Goal: Task Accomplishment & Management: Manage account settings

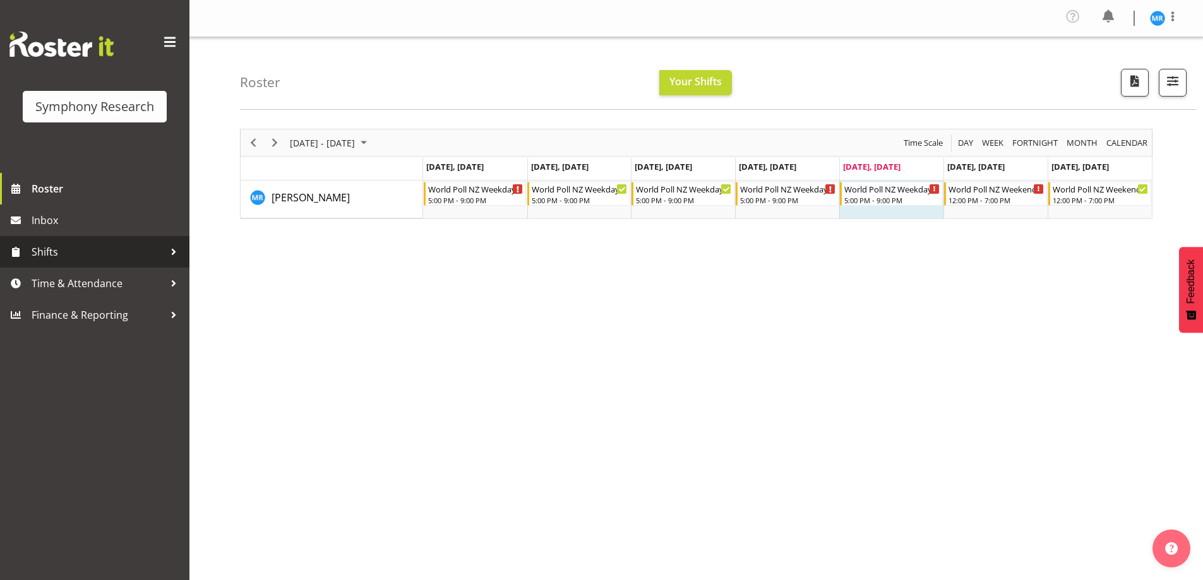
click at [164, 247] on div at bounding box center [173, 251] width 19 height 19
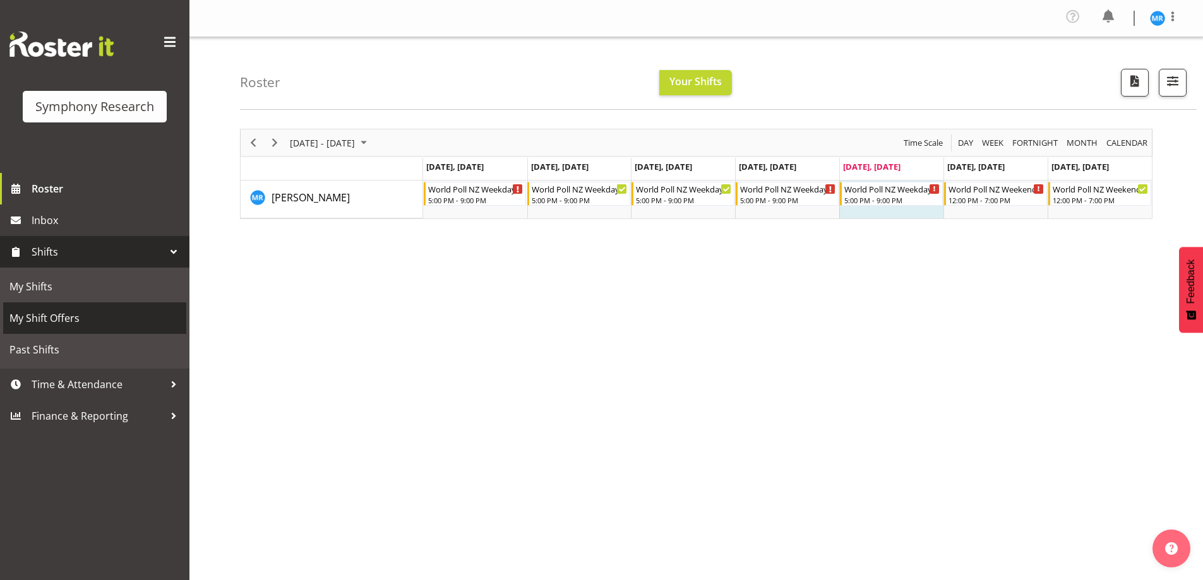
click at [49, 315] on span "My Shift Offers" at bounding box center [94, 318] width 170 height 19
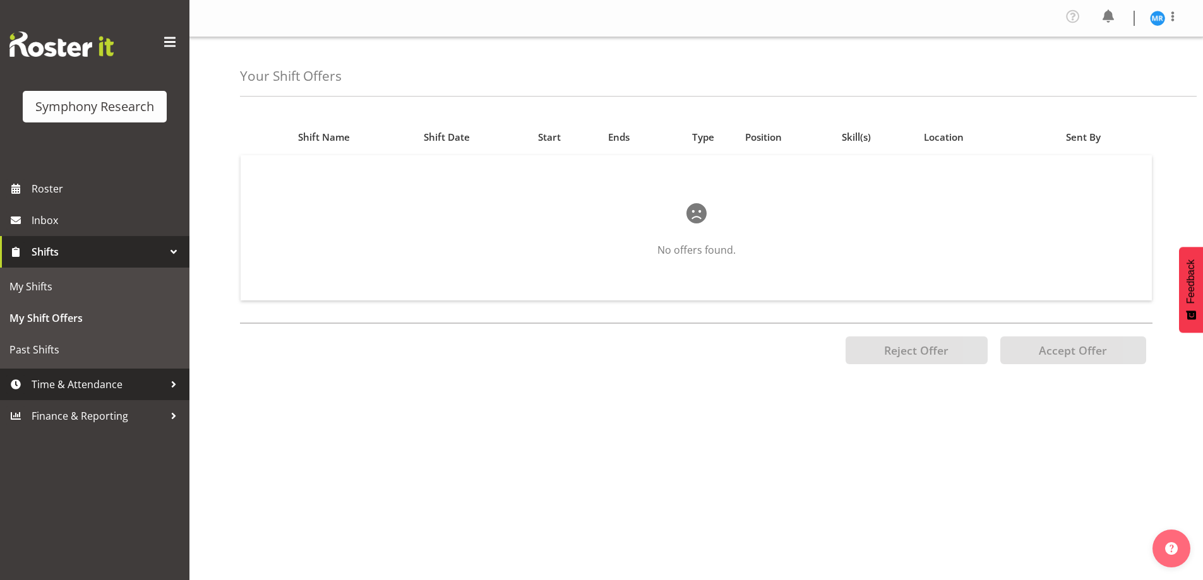
click at [109, 383] on span "Time & Attendance" at bounding box center [98, 384] width 133 height 19
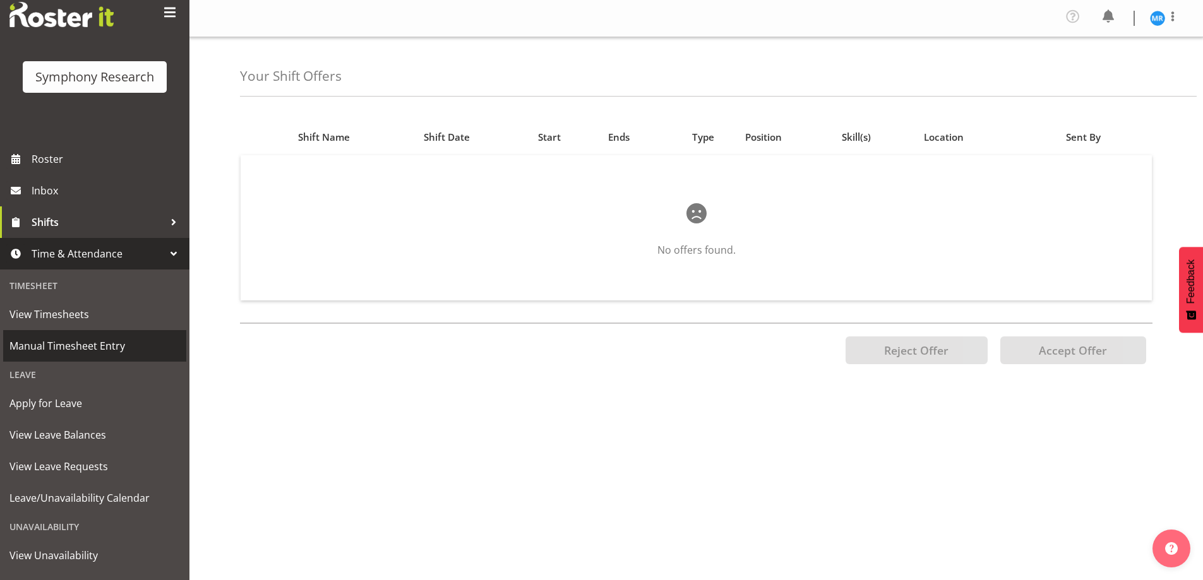
scroll to position [87, 0]
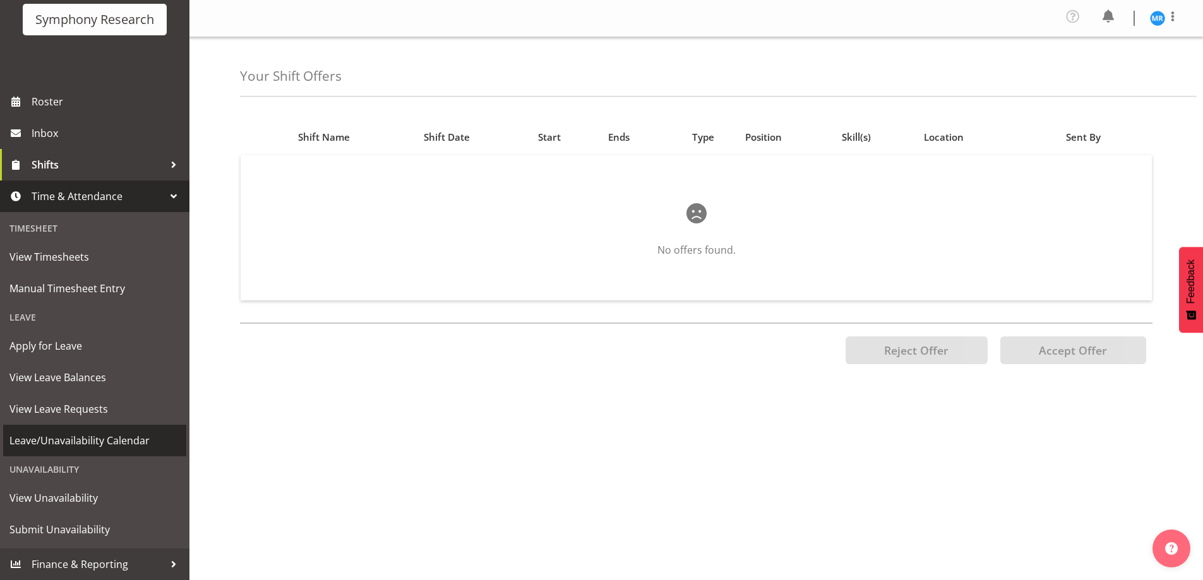
click at [73, 440] on span "Leave/Unavailability Calendar" at bounding box center [94, 440] width 170 height 19
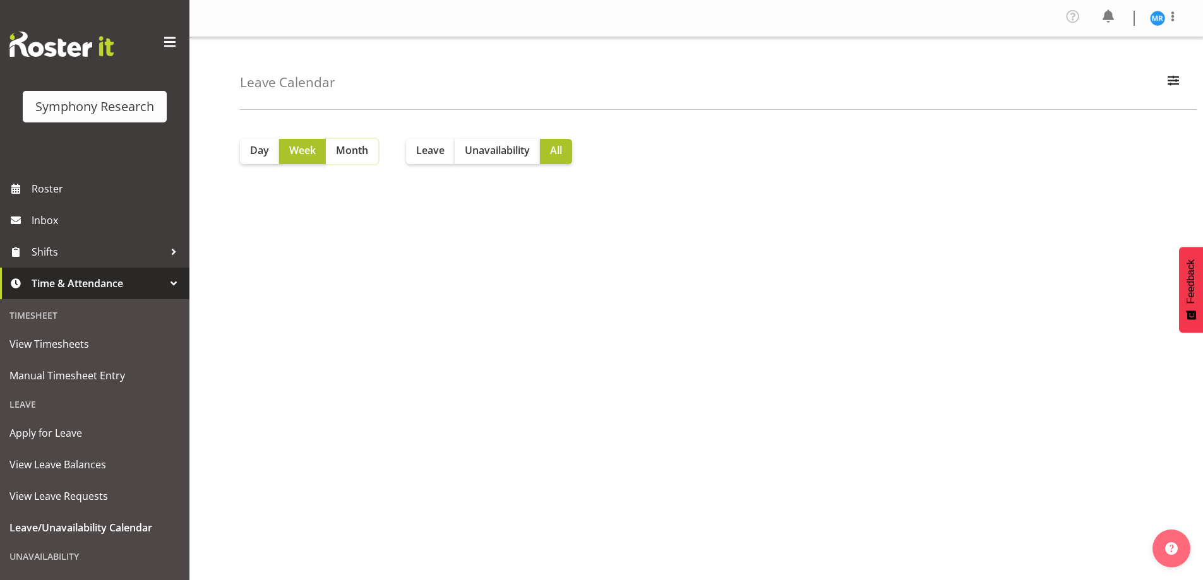
click at [349, 150] on span "Month" at bounding box center [352, 150] width 32 height 15
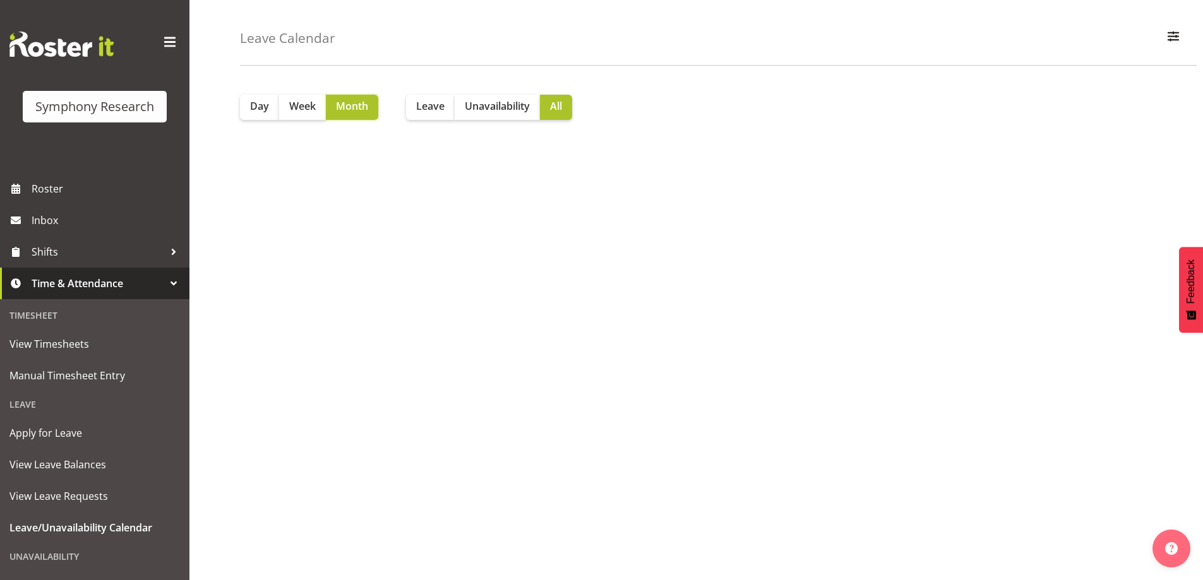
scroll to position [54, 0]
click at [356, 101] on span "Month" at bounding box center [352, 105] width 32 height 15
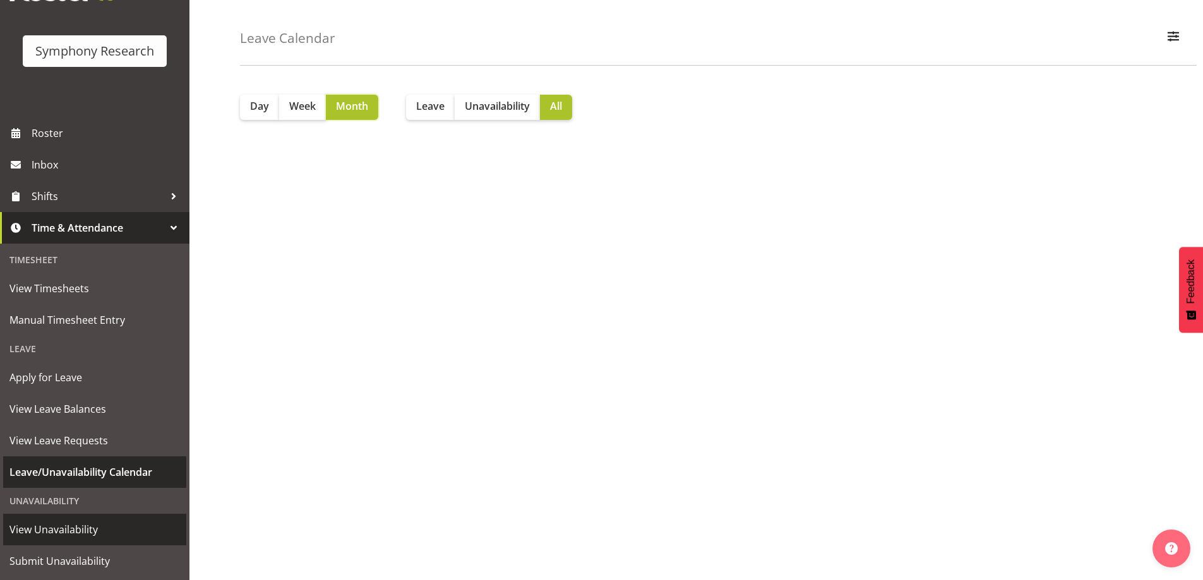
scroll to position [87, 0]
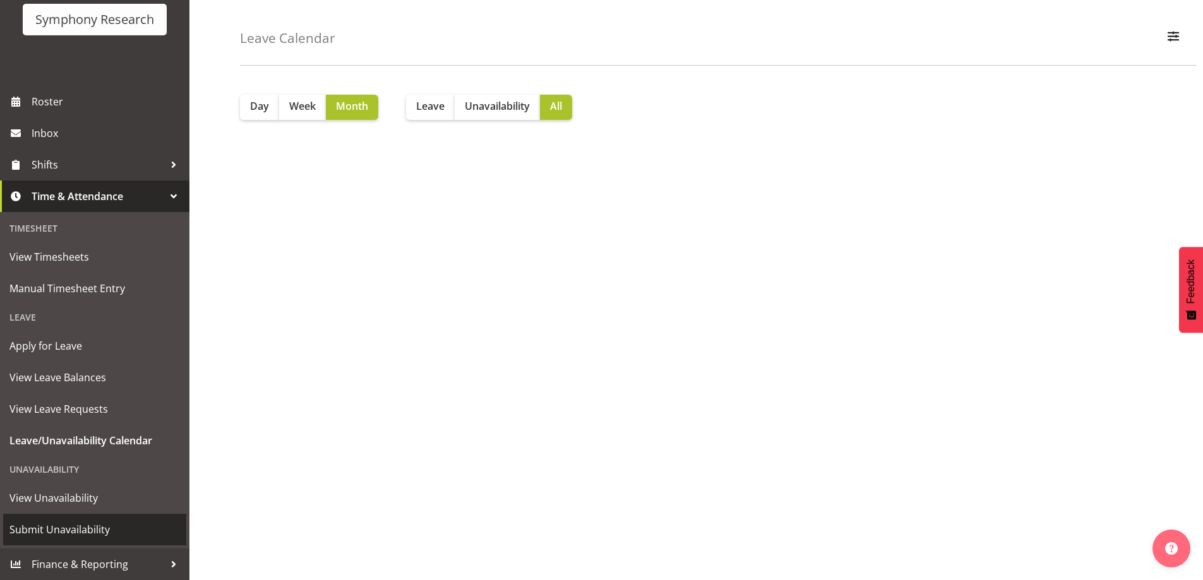
click at [70, 528] on span "Submit Unavailability" at bounding box center [94, 529] width 170 height 19
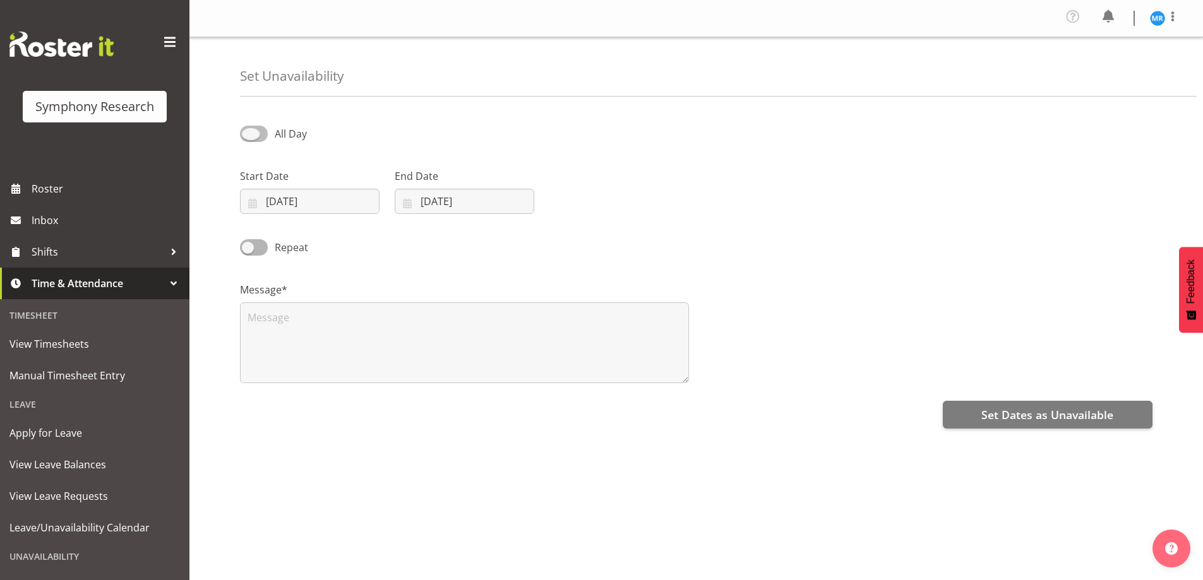
click at [259, 135] on span at bounding box center [254, 134] width 28 height 16
click at [248, 135] on input "All Day" at bounding box center [244, 133] width 8 height 8
click at [244, 133] on span at bounding box center [254, 134] width 28 height 16
click at [244, 133] on input "Part Day" at bounding box center [244, 133] width 8 height 8
checkbox input "false"
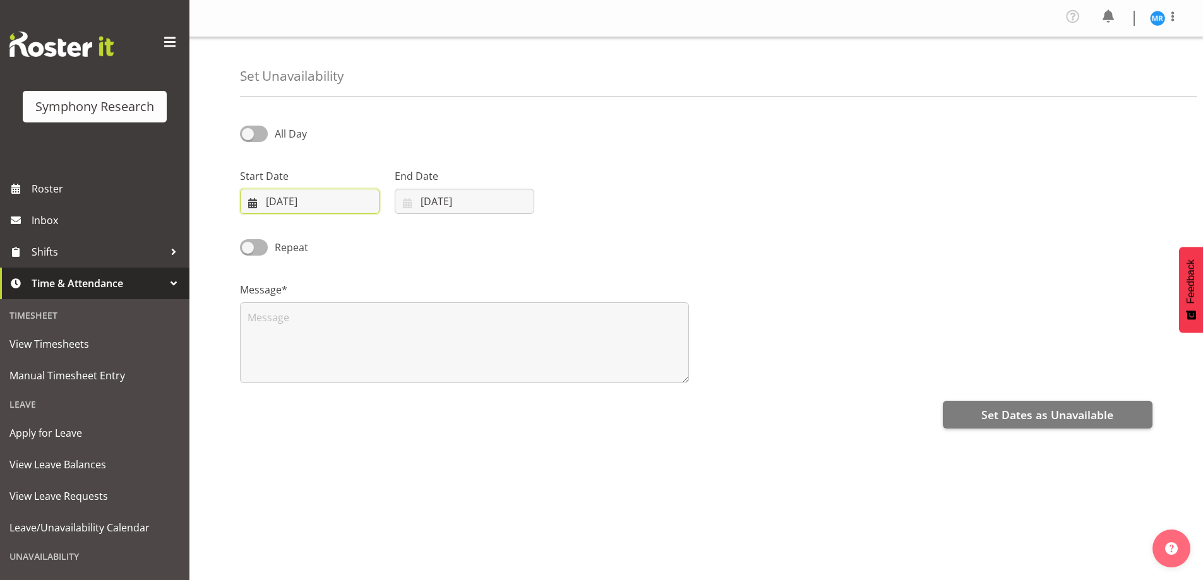
click at [313, 203] on input "05/09/2025" at bounding box center [310, 201] width 140 height 25
click at [395, 350] on span "19" at bounding box center [391, 352] width 10 height 12
type input "19/09/2025"
click at [448, 198] on input "05/09/2025" at bounding box center [465, 201] width 140 height 25
click at [547, 354] on span "19" at bounding box center [546, 352] width 10 height 12
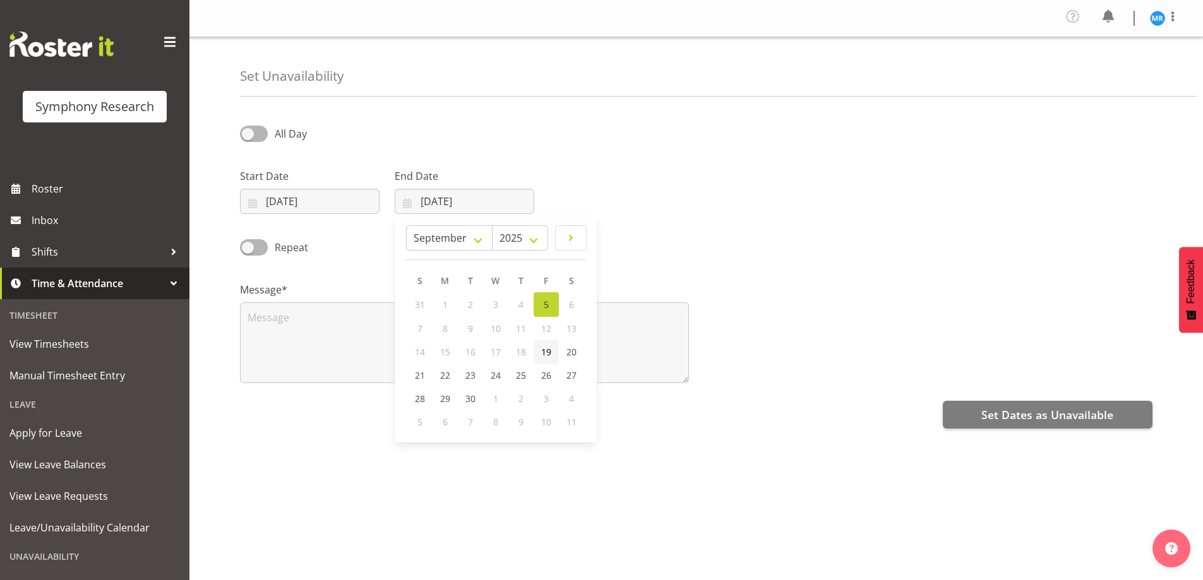
type input "19/09/2025"
click at [1061, 231] on div "Repeat" at bounding box center [695, 243] width 927 height 43
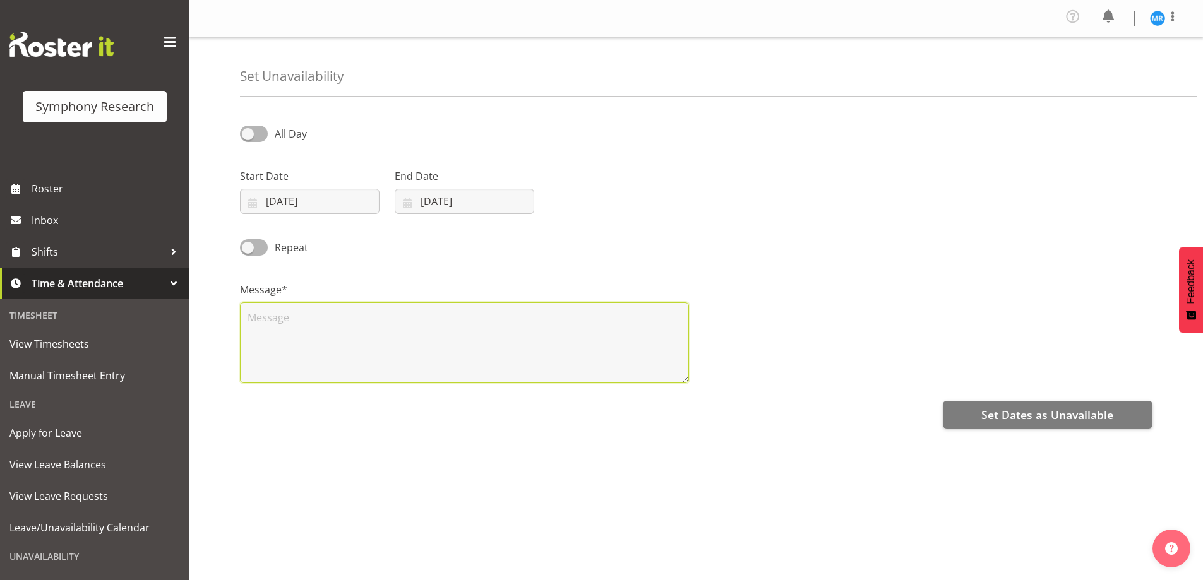
click at [283, 328] on textarea at bounding box center [464, 342] width 449 height 81
type textarea "I will be having an infliximab infusion from 10:00 a.m. to 2 p.m. on Friday, 19…"
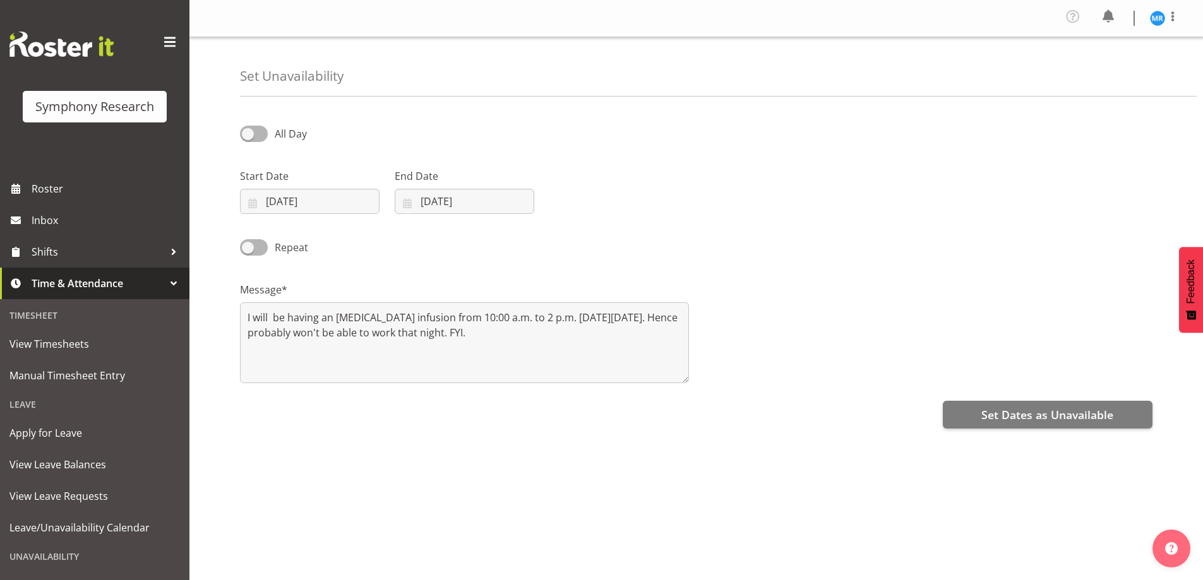
click at [899, 232] on div "Repeat" at bounding box center [695, 243] width 927 height 43
click at [254, 136] on span at bounding box center [254, 134] width 28 height 16
click at [248, 136] on input "All Day" at bounding box center [244, 133] width 8 height 8
click at [248, 138] on span at bounding box center [254, 134] width 28 height 16
click at [248, 138] on input "Part Day" at bounding box center [244, 133] width 8 height 8
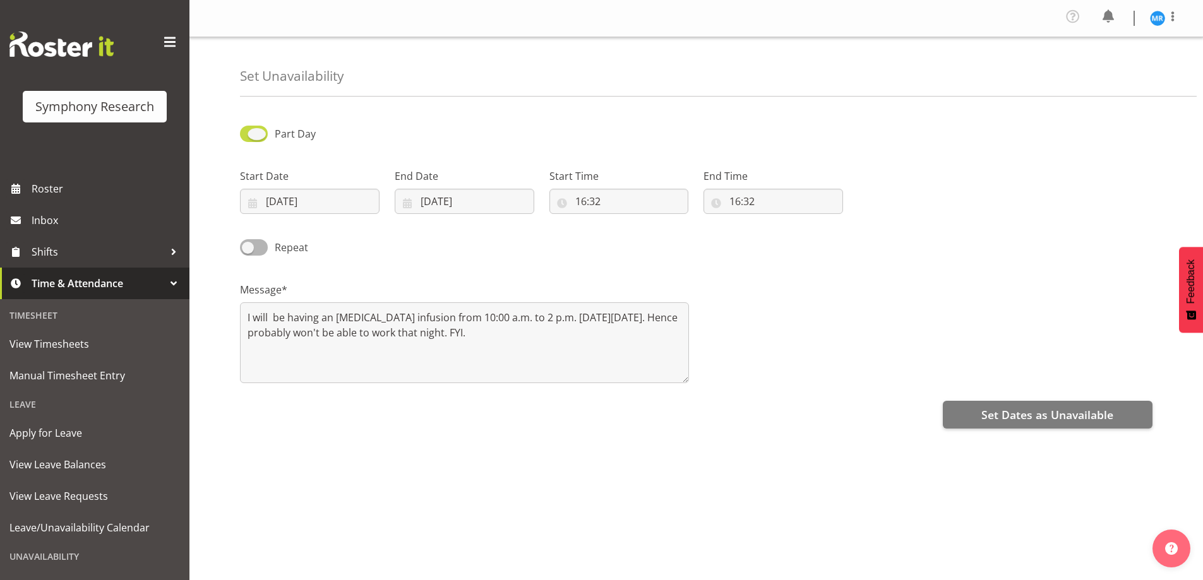
checkbox input "false"
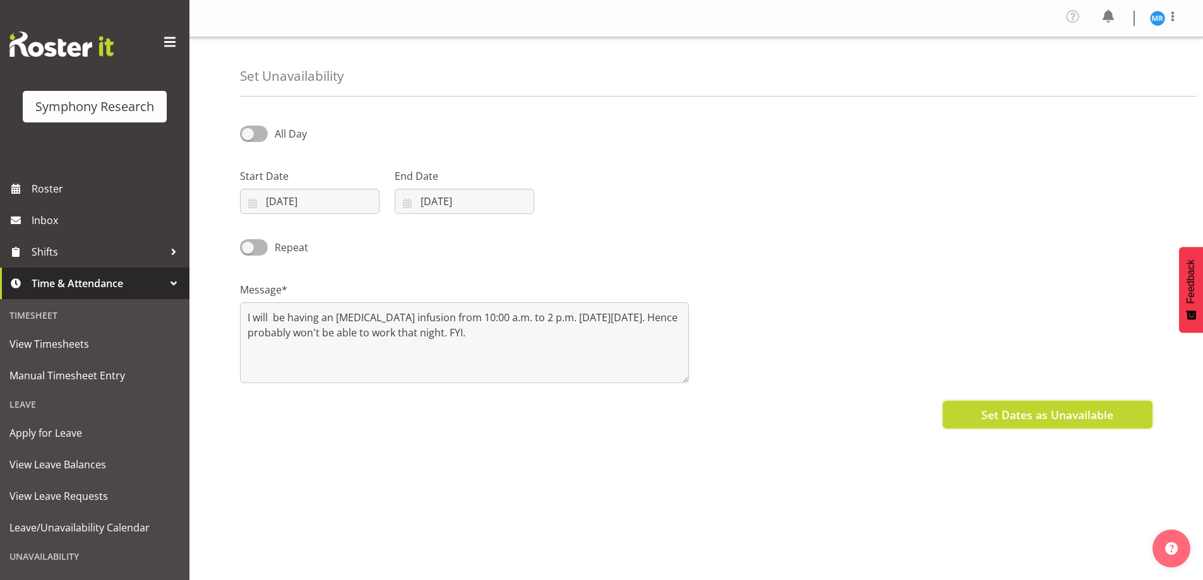
click at [1052, 415] on span "Set Dates as Unavailable" at bounding box center [1047, 415] width 132 height 16
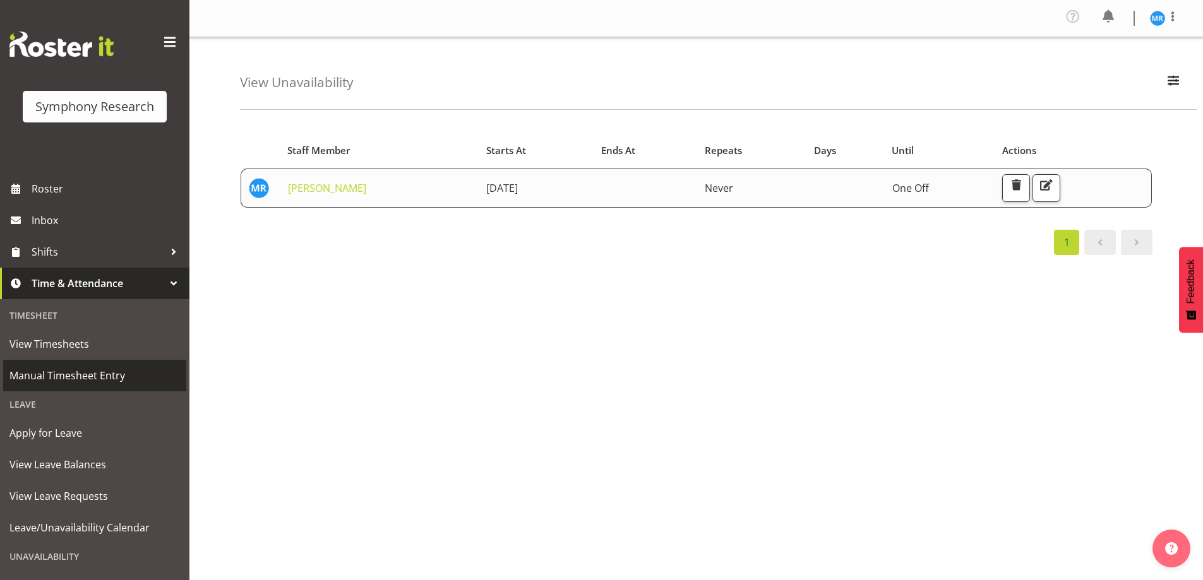
click at [63, 377] on span "Manual Timesheet Entry" at bounding box center [94, 375] width 170 height 19
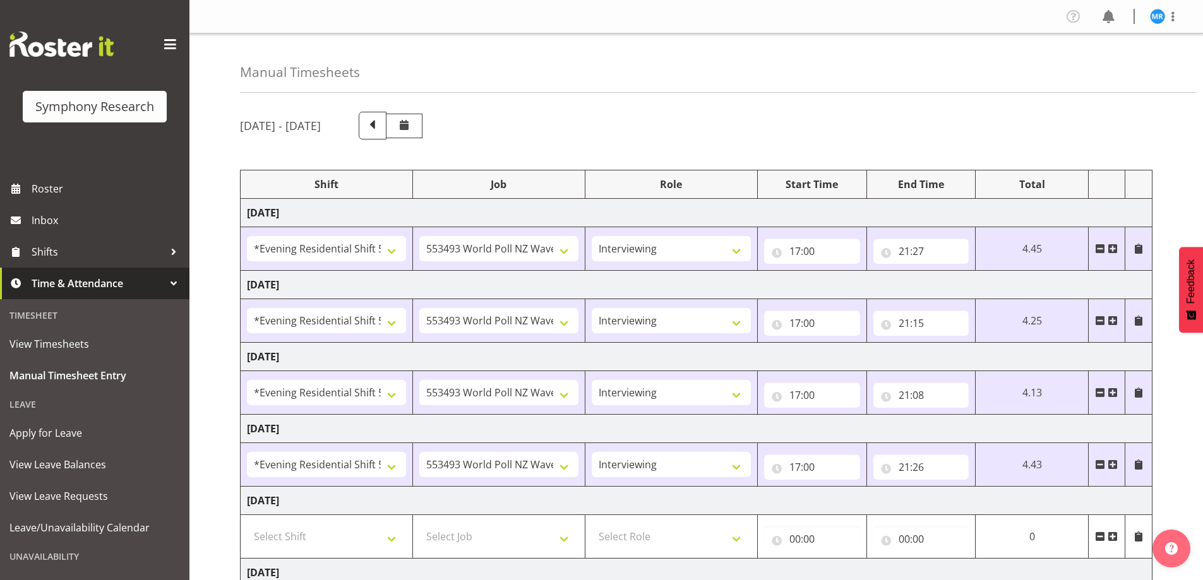
select select "48116"
select select "10527"
select select "47"
select select "48116"
select select "10527"
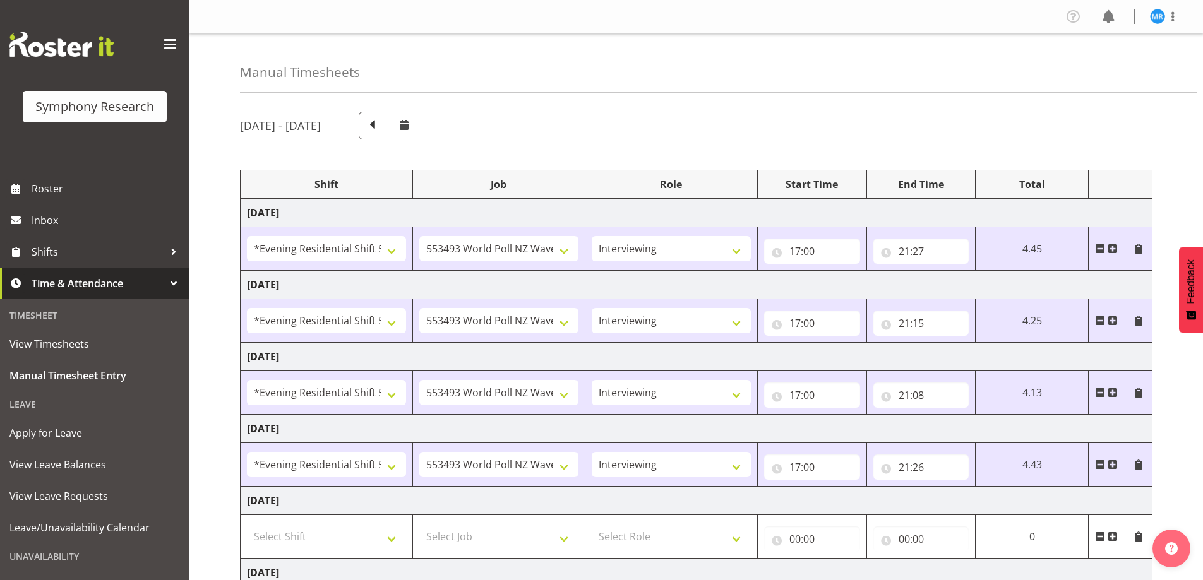
select select "47"
select select "48116"
select select "10527"
select select "47"
select select "48116"
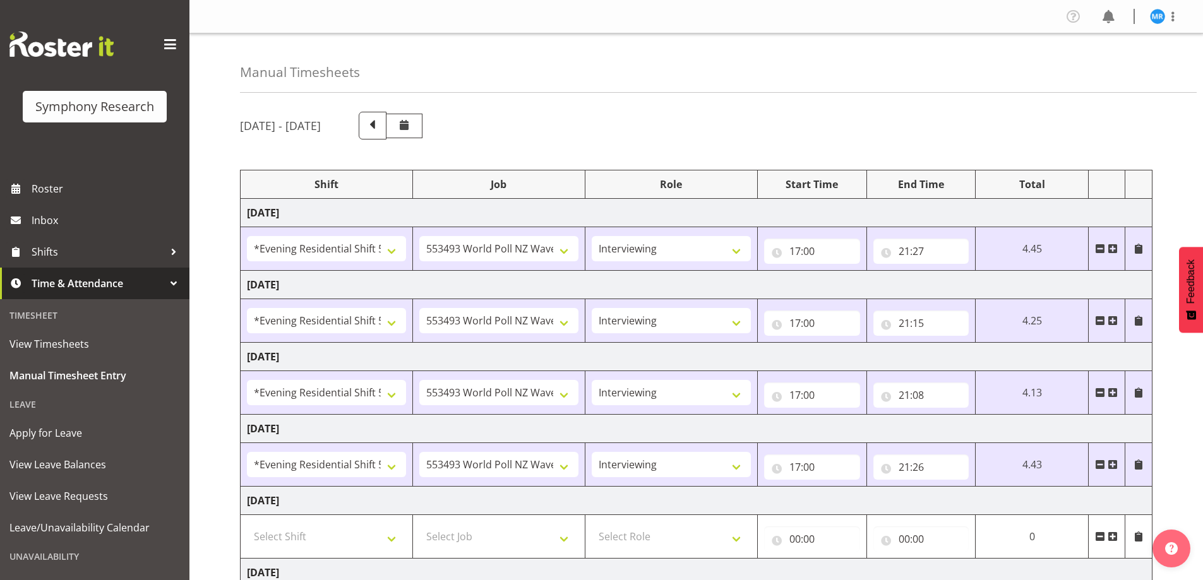
select select "10527"
select select "47"
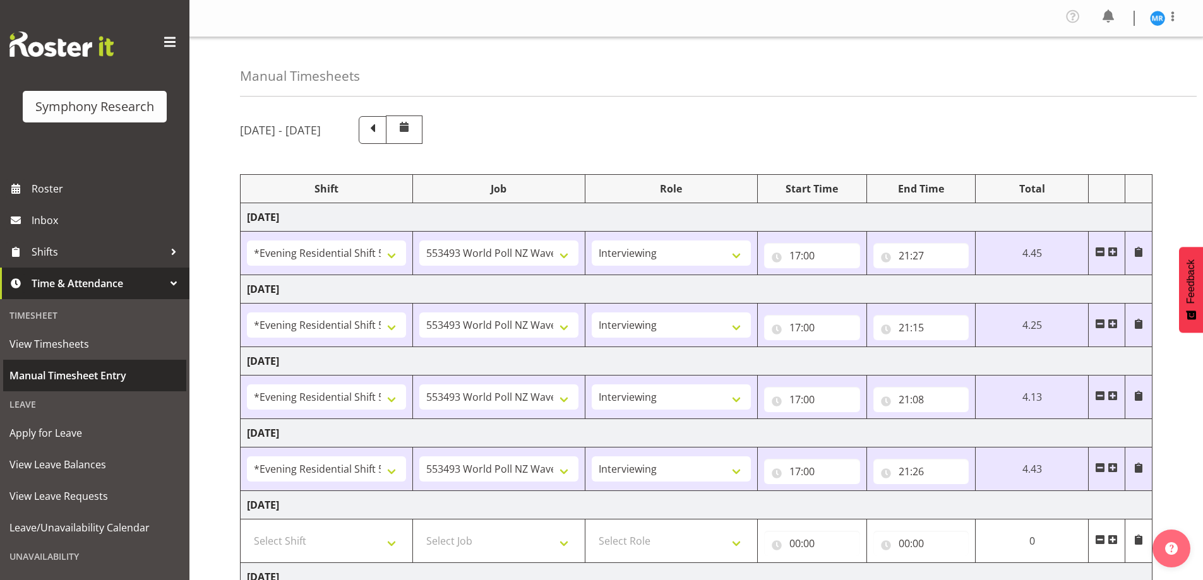
click at [103, 379] on span "Manual Timesheet Entry" at bounding box center [94, 375] width 170 height 19
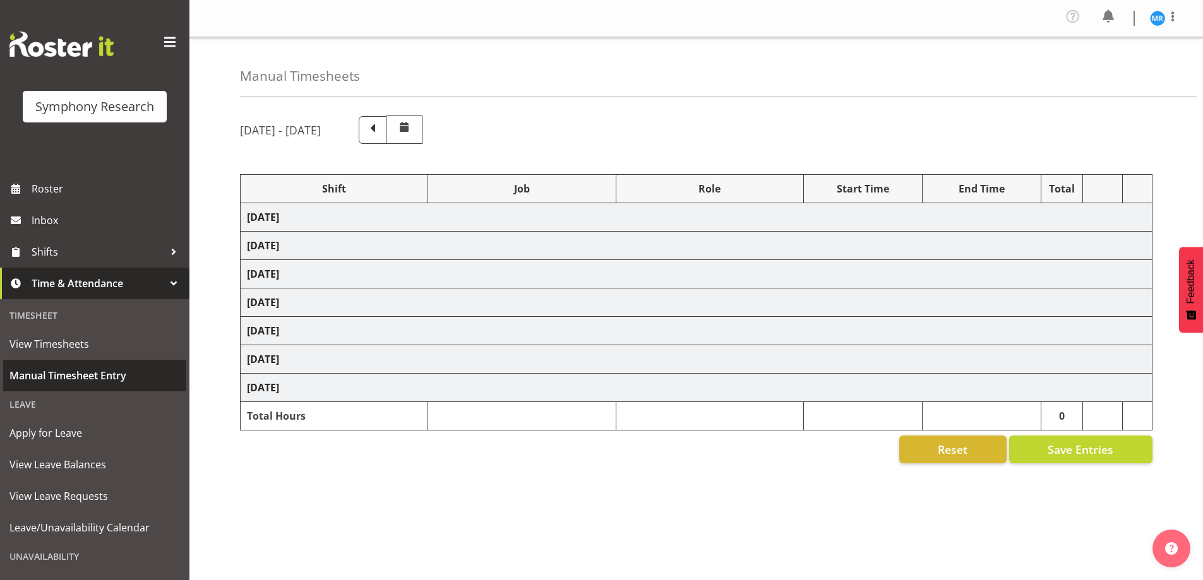
select select "48116"
select select "10527"
select select "47"
select select "48116"
select select "10527"
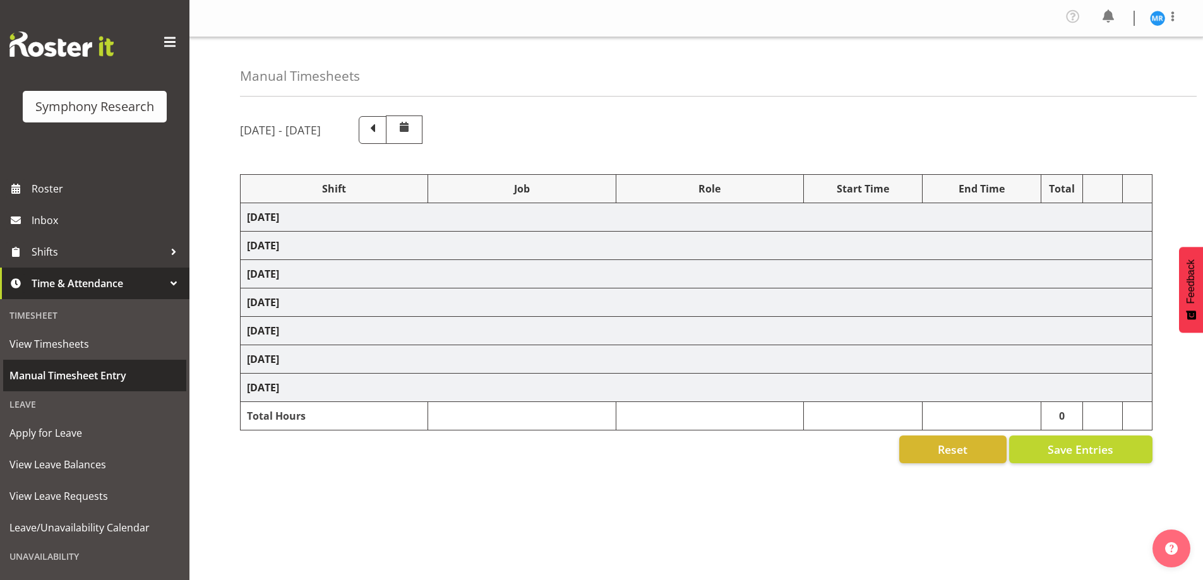
select select "47"
select select "48116"
select select "10527"
select select "47"
select select "48116"
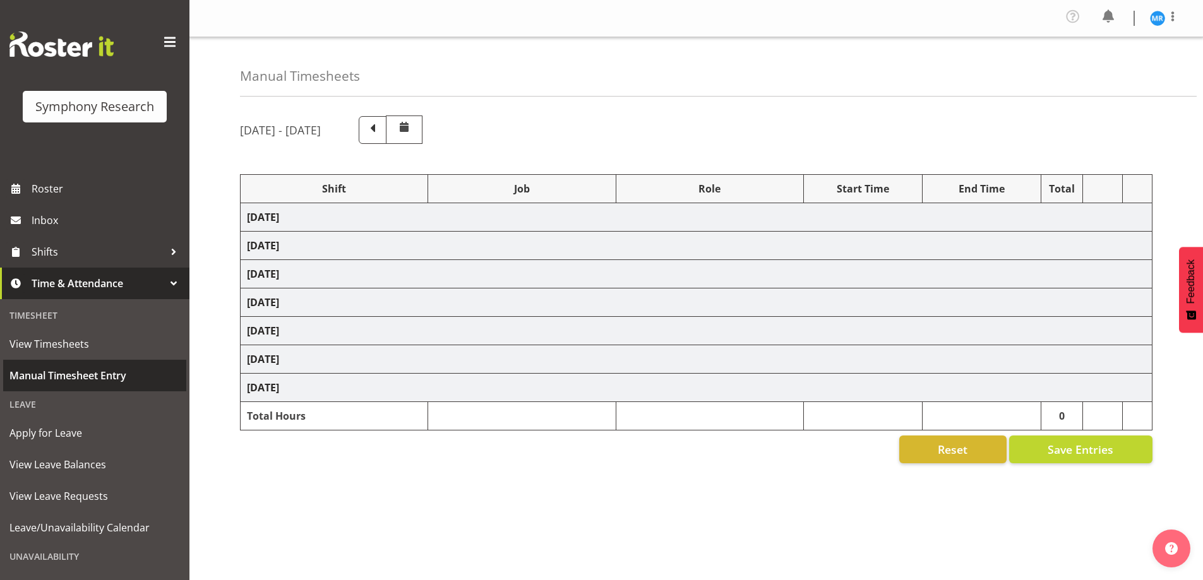
select select "10527"
select select "47"
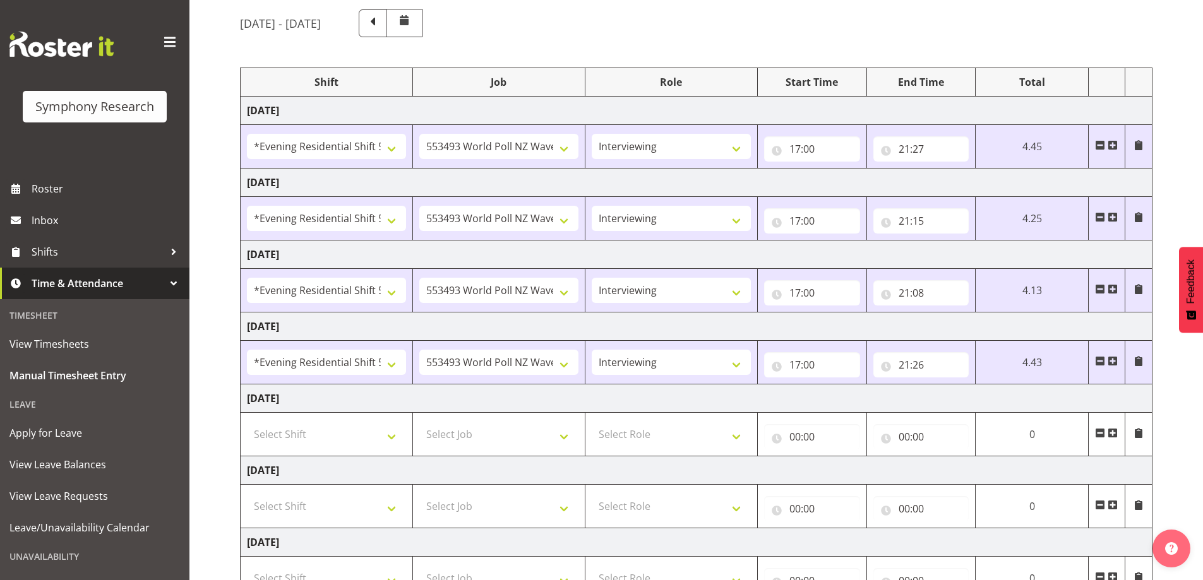
scroll to position [126, 0]
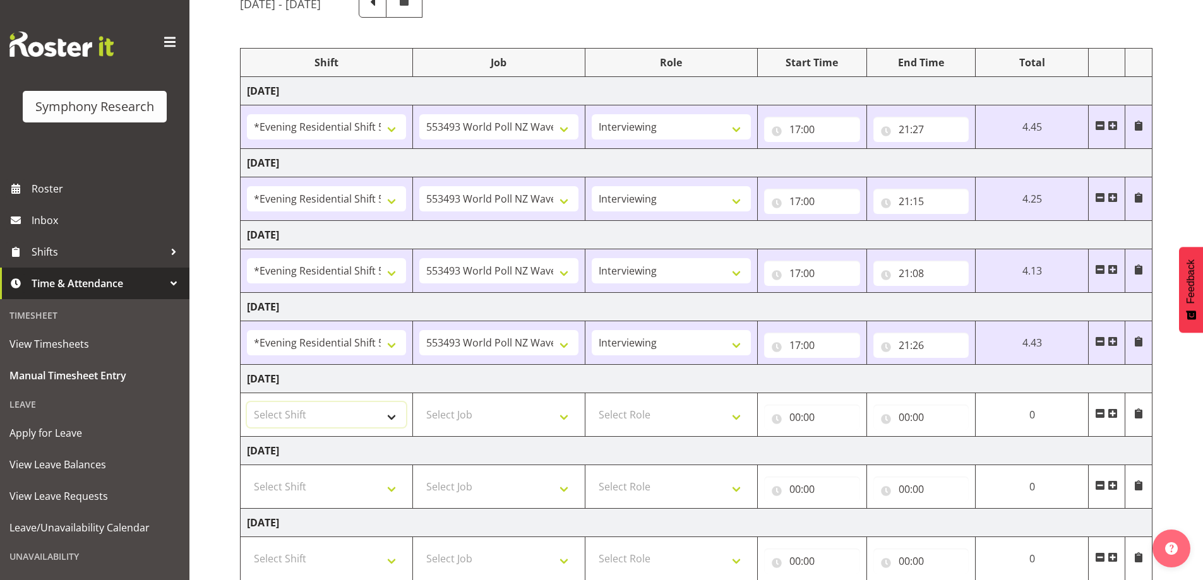
click at [386, 421] on select "Select Shift !!Weekend Residential (Roster IT Shift Label) *Business 9/10am ~ 4…" at bounding box center [326, 414] width 159 height 25
select select "48116"
click at [247, 402] on select "Select Shift !!Weekend Residential (Roster IT Shift Label) *Business 9/10am ~ 4…" at bounding box center [326, 414] width 159 height 25
click at [551, 411] on select "Select Job 550060 IF Admin 553492 World Poll Aus Wave 2 Main 2025 553493 World …" at bounding box center [498, 414] width 159 height 25
select select "10587"
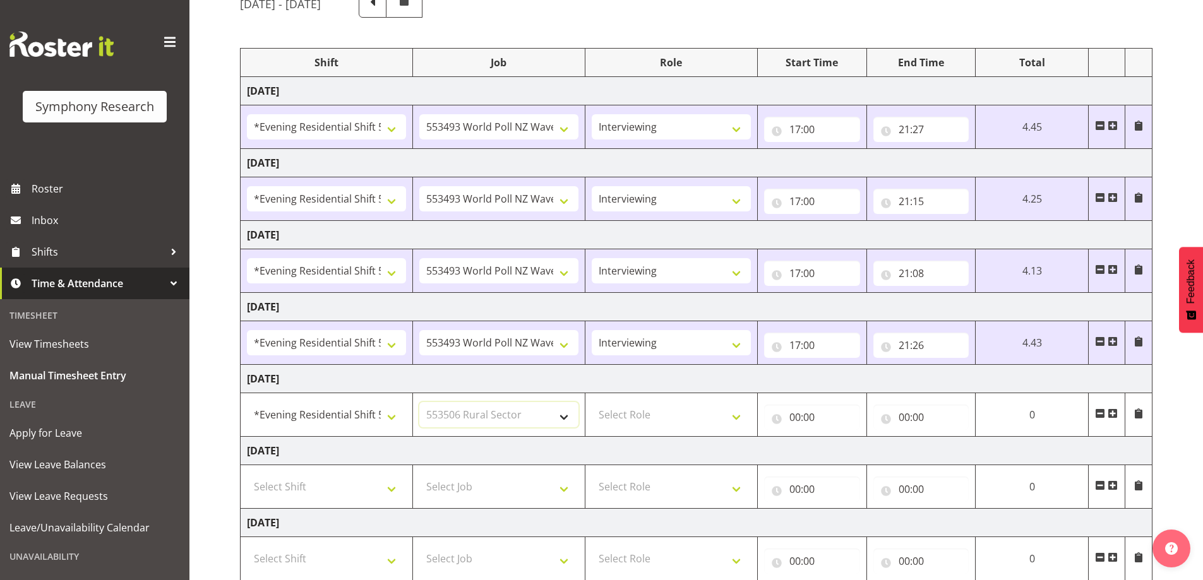
click at [419, 402] on select "Select Job 550060 IF Admin 553492 World Poll Aus Wave 2 Main 2025 553493 World …" at bounding box center [498, 414] width 159 height 25
click at [676, 423] on select "Select Role Briefing Interviewing" at bounding box center [671, 414] width 159 height 25
select select "47"
click at [592, 402] on select "Select Role Briefing Interviewing" at bounding box center [671, 414] width 159 height 25
click at [812, 415] on input "00:00" at bounding box center [812, 417] width 96 height 25
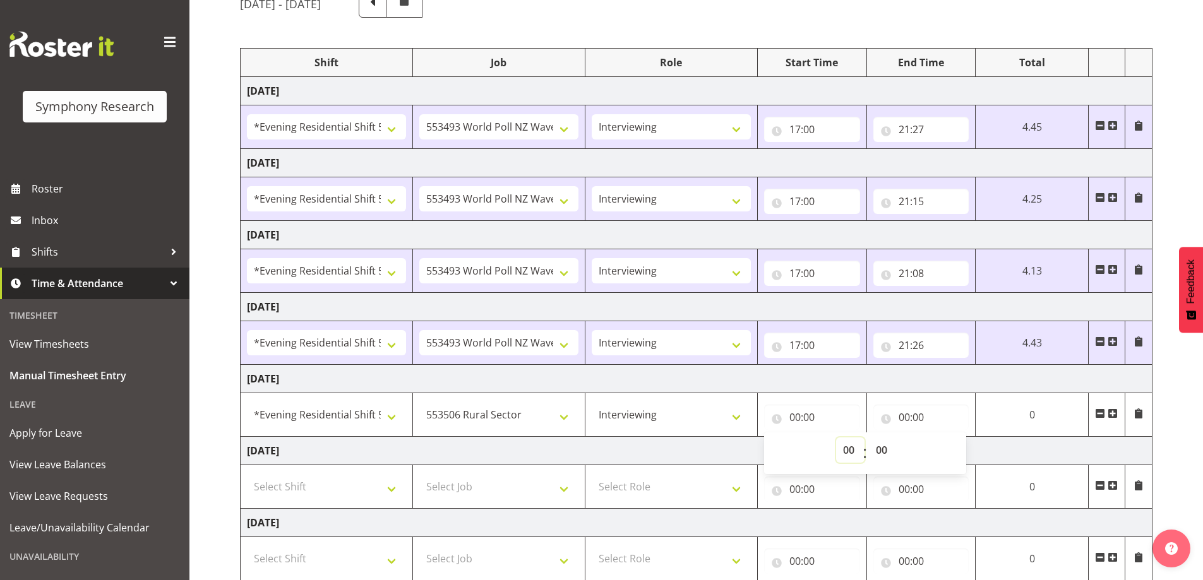
click at [844, 451] on select "00 01 02 03 04 05 06 07 08 09 10 11 12 13 14 15 16 17 18 19 20 21 22 23" at bounding box center [850, 450] width 28 height 25
select select "17"
click at [836, 438] on select "00 01 02 03 04 05 06 07 08 09 10 11 12 13 14 15 16 17 18 19 20 21 22 23" at bounding box center [850, 450] width 28 height 25
type input "17:00"
click at [910, 419] on input "00:00" at bounding box center [921, 417] width 96 height 25
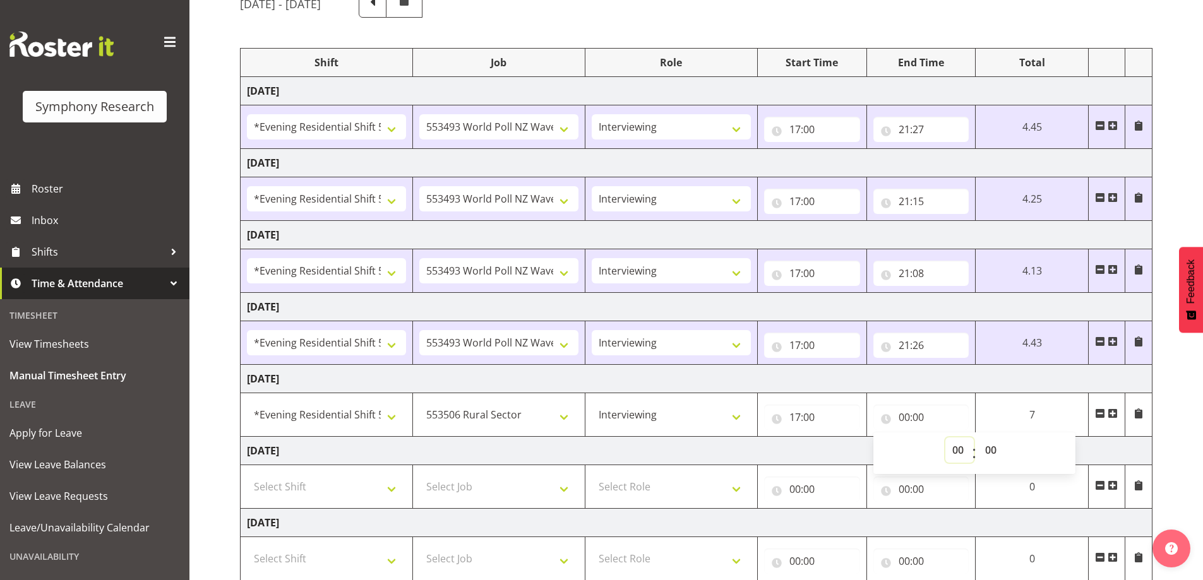
click at [955, 454] on select "00 01 02 03 04 05 06 07 08 09 10 11 12 13 14 15 16 17 18 19 20 21 22 23" at bounding box center [959, 450] width 28 height 25
select select "21"
click at [945, 438] on select "00 01 02 03 04 05 06 07 08 09 10 11 12 13 14 15 16 17 18 19 20 21 22 23" at bounding box center [959, 450] width 28 height 25
type input "21:00"
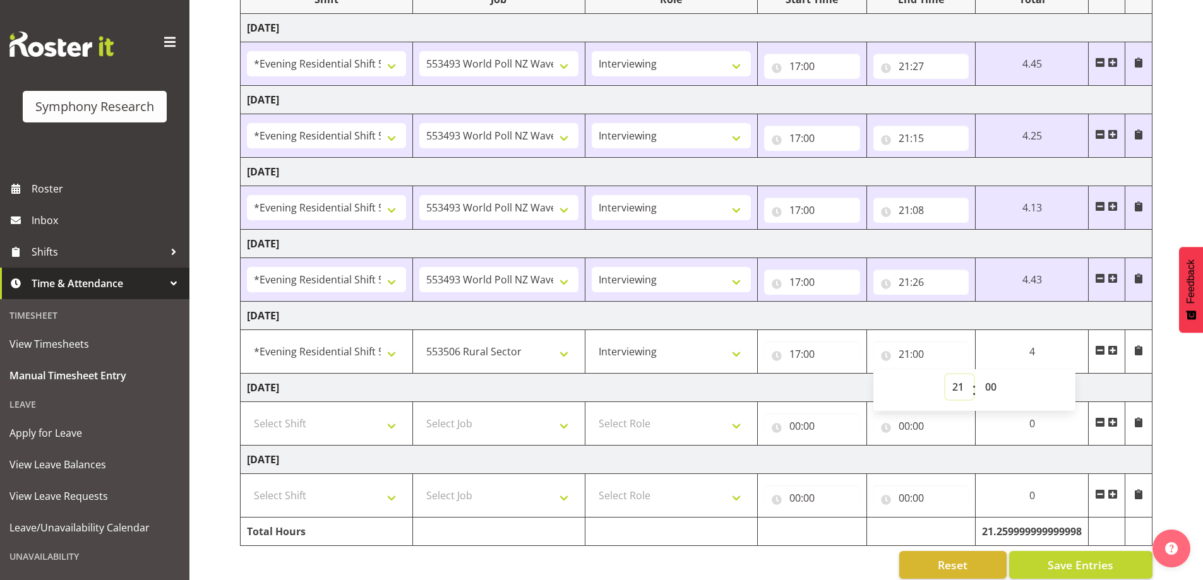
scroll to position [194, 0]
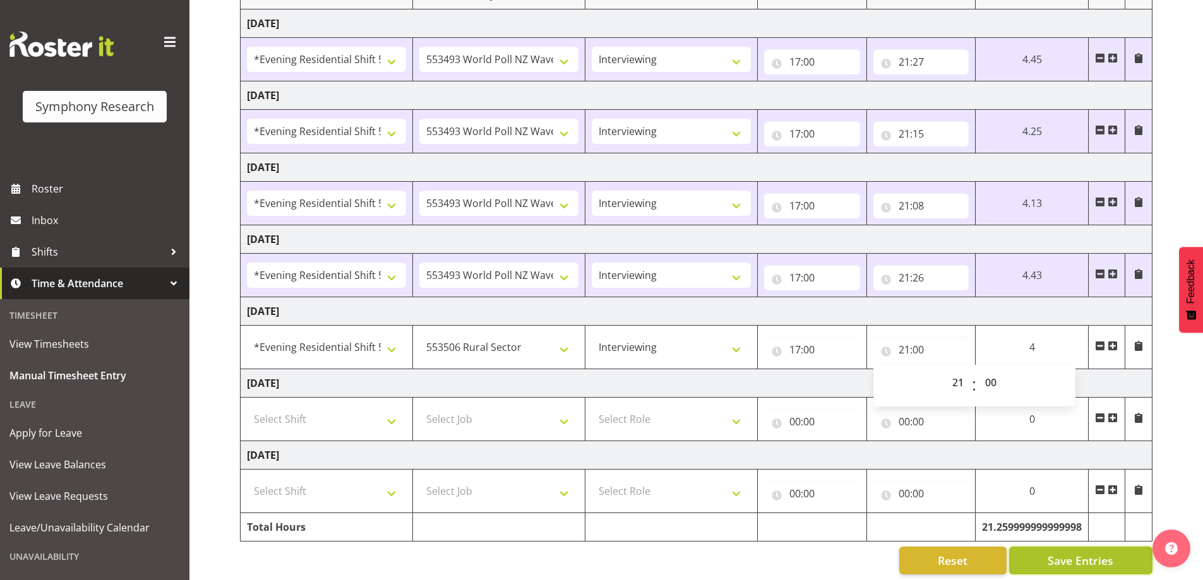
click at [1076, 560] on span "Save Entries" at bounding box center [1080, 560] width 66 height 16
